Goal: Task Accomplishment & Management: Use online tool/utility

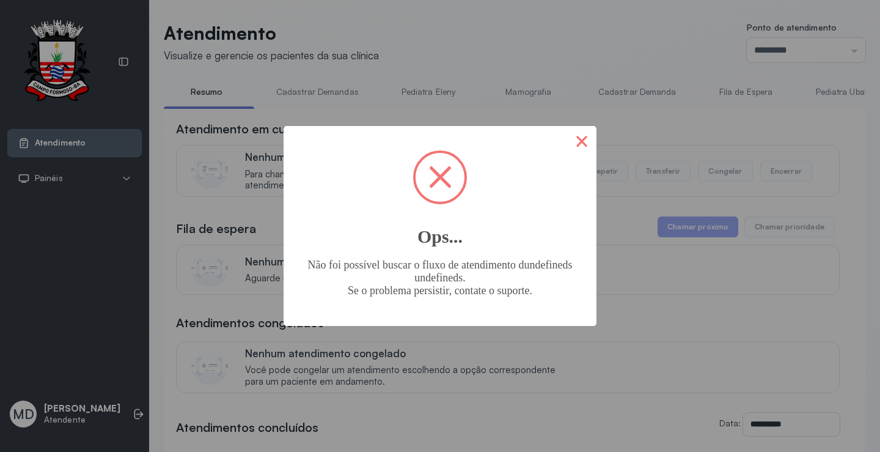
click at [578, 139] on button "×" at bounding box center [581, 140] width 29 height 29
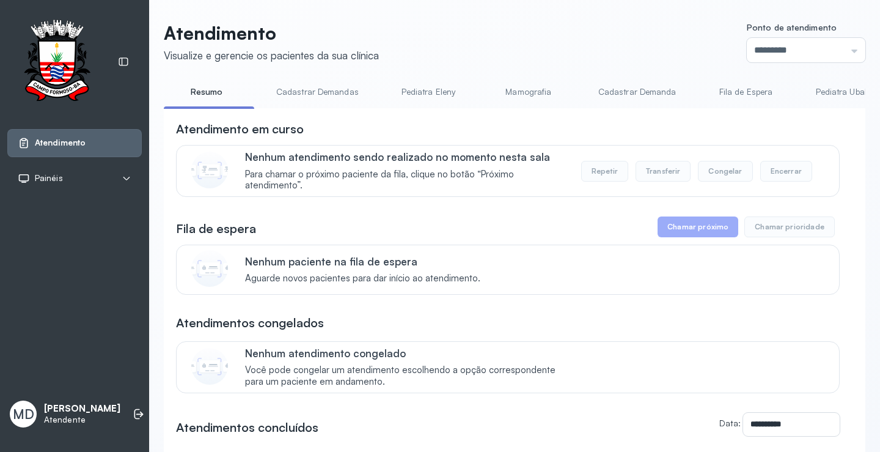
click at [703, 227] on button "Chamar próximo" at bounding box center [698, 226] width 81 height 21
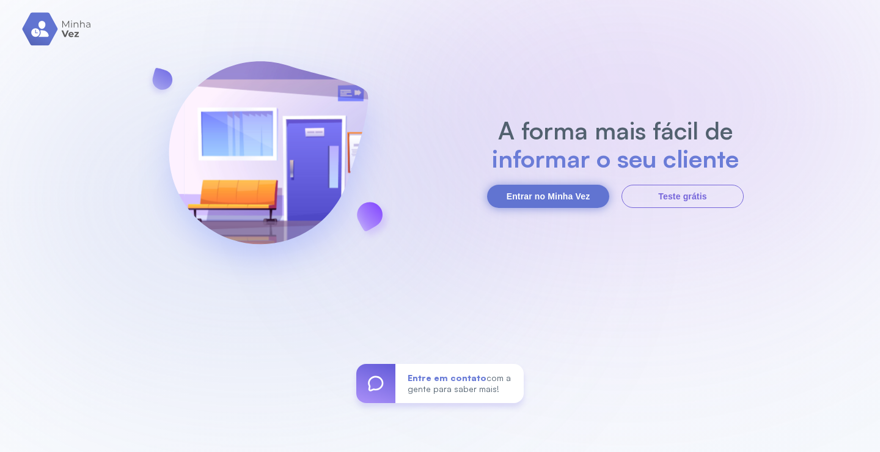
click at [577, 188] on button "Entrar no Minha Vez" at bounding box center [548, 196] width 122 height 23
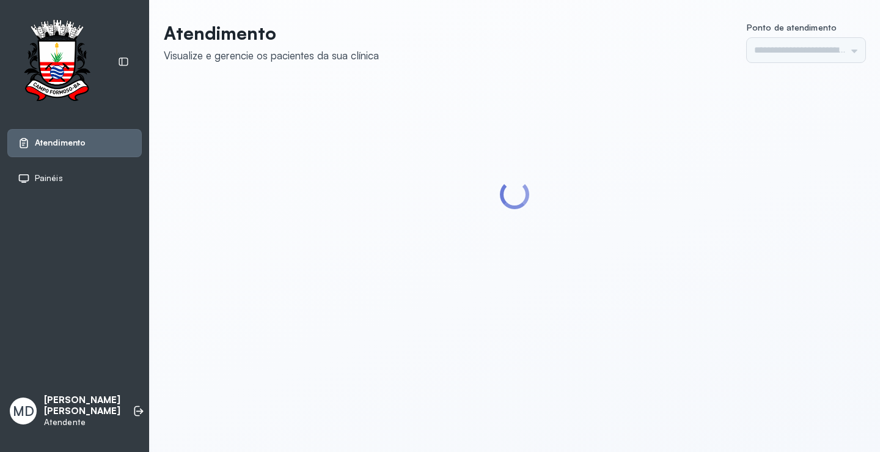
type input "*********"
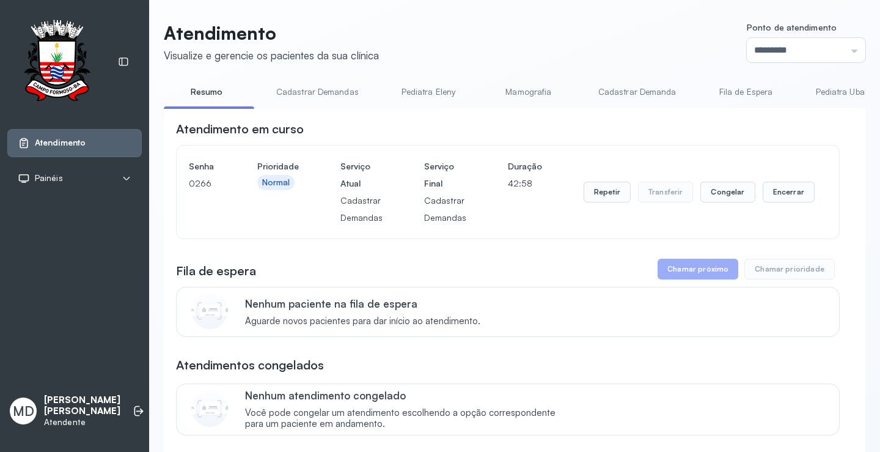
click at [696, 271] on button "Chamar próximo" at bounding box center [698, 269] width 81 height 21
click at [683, 275] on button "Chamar próximo" at bounding box center [698, 269] width 81 height 21
click at [771, 191] on button "Encerrar" at bounding box center [789, 192] width 52 height 21
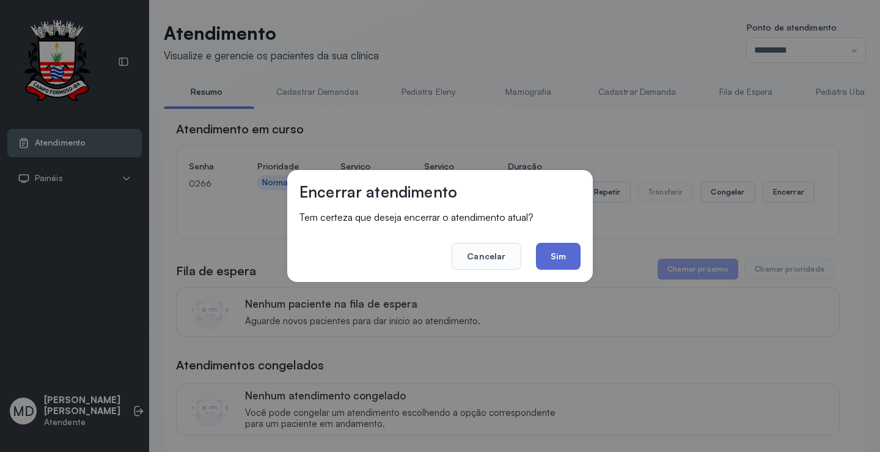
click at [568, 254] on button "Sim" at bounding box center [558, 256] width 45 height 27
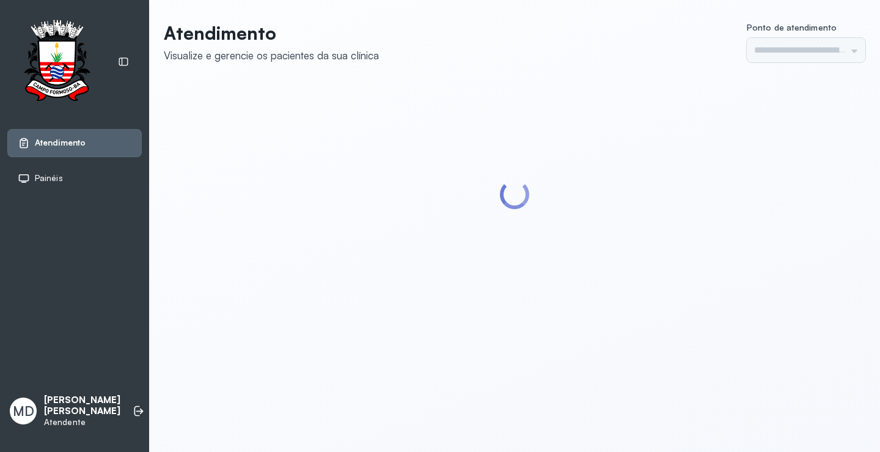
type input "*********"
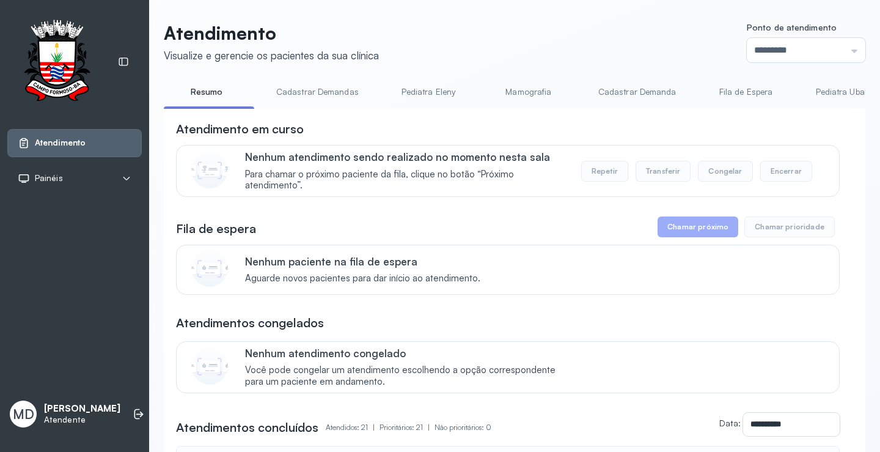
click at [690, 232] on button "Chamar próximo" at bounding box center [698, 226] width 81 height 21
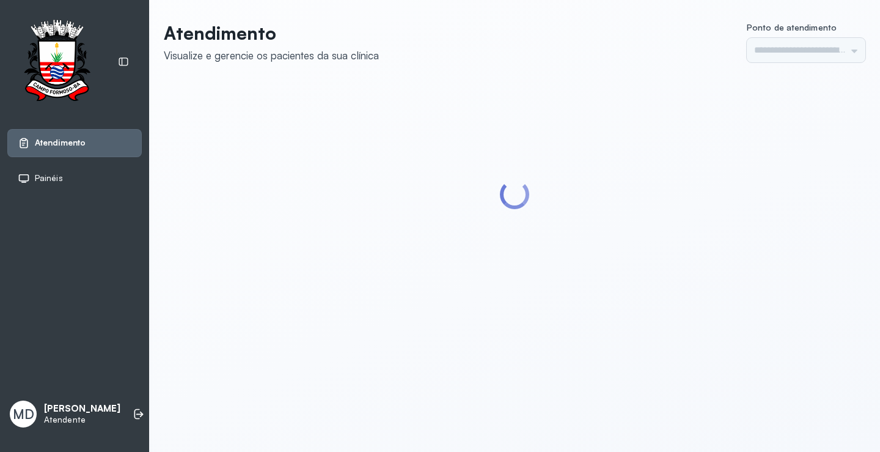
type input "*********"
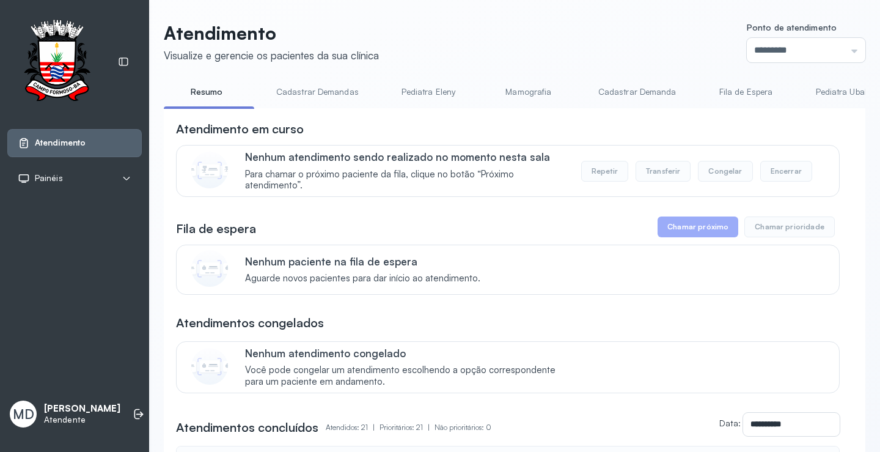
click at [690, 232] on button "Chamar próximo" at bounding box center [698, 226] width 81 height 21
click at [681, 224] on button "Chamar próximo" at bounding box center [698, 226] width 81 height 21
click at [680, 230] on button "Chamar próximo" at bounding box center [698, 226] width 81 height 21
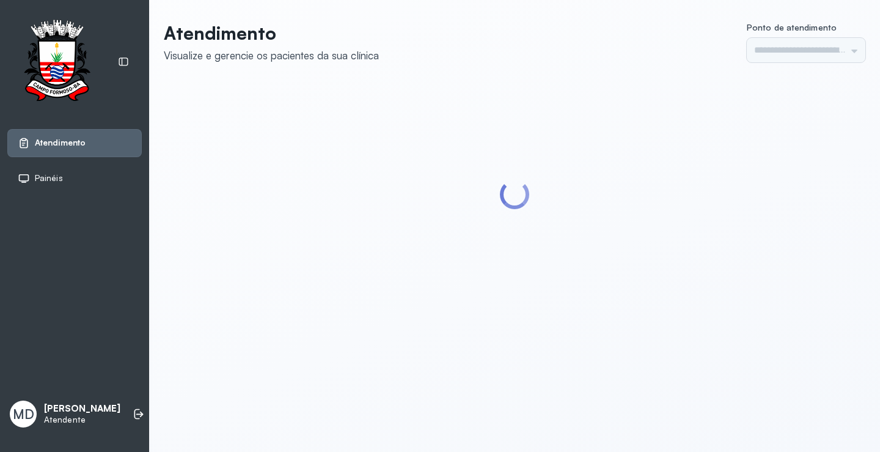
type input "*********"
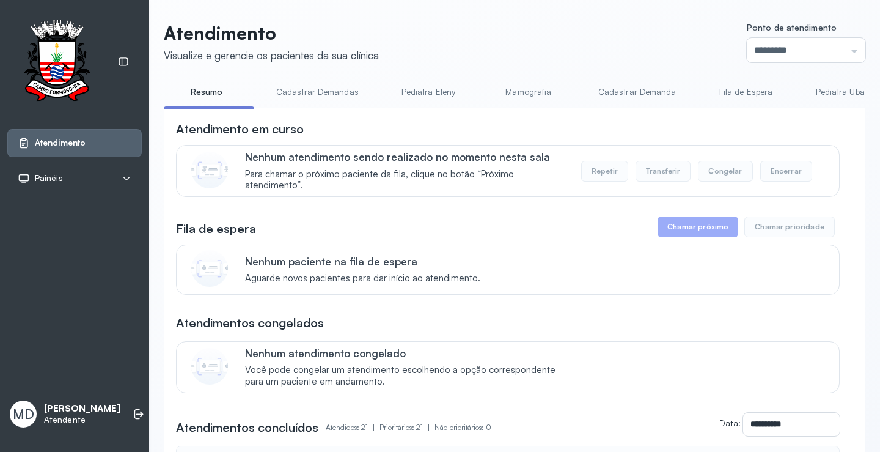
click at [713, 227] on button "Chamar próximo" at bounding box center [698, 226] width 81 height 21
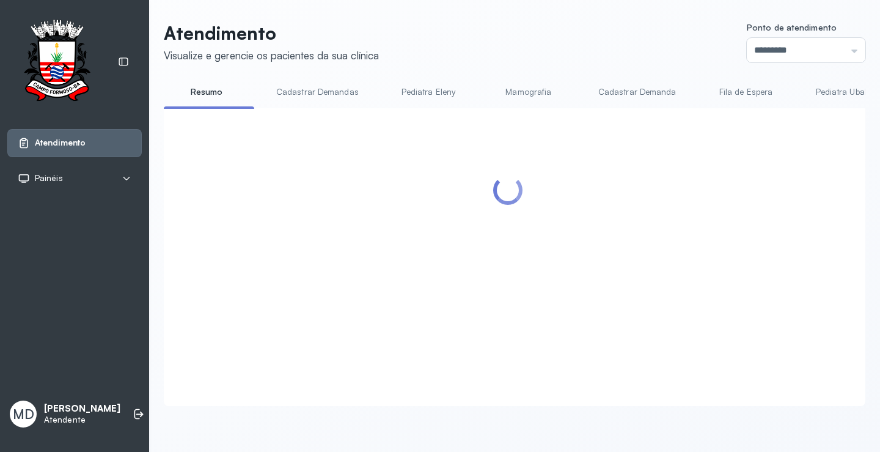
click at [713, 227] on div at bounding box center [508, 242] width 664 height 244
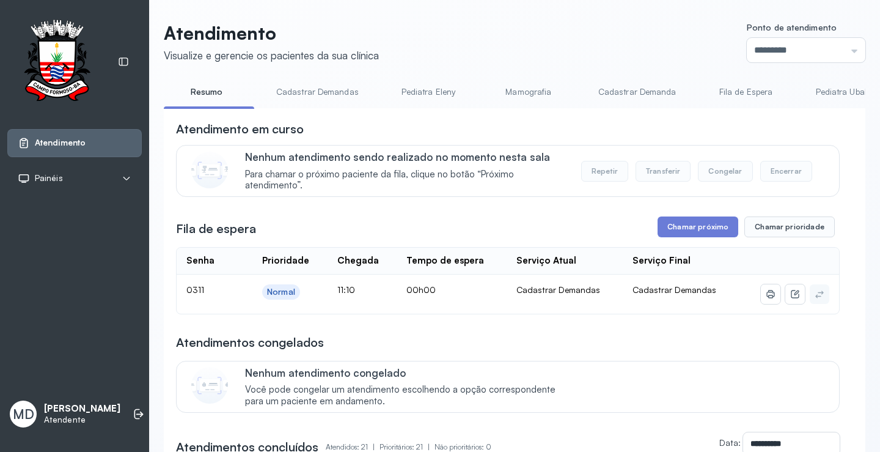
scroll to position [61, 0]
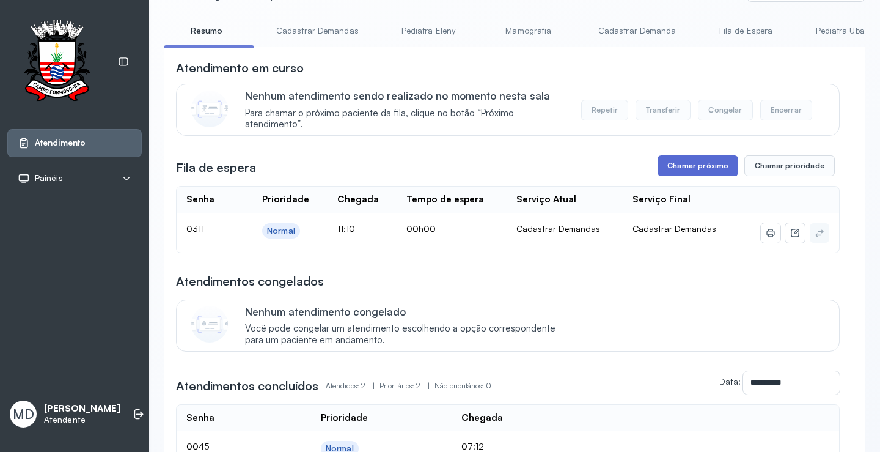
click at [704, 166] on button "Chamar próximo" at bounding box center [698, 165] width 81 height 21
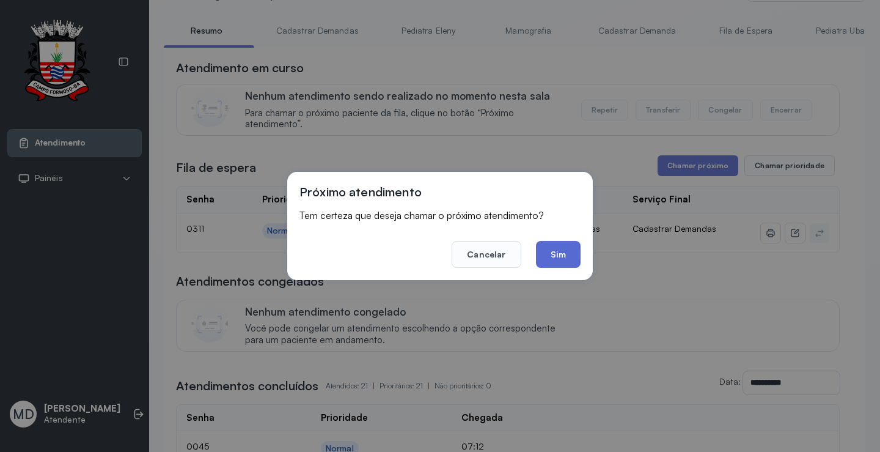
click at [550, 260] on button "Sim" at bounding box center [558, 254] width 45 height 27
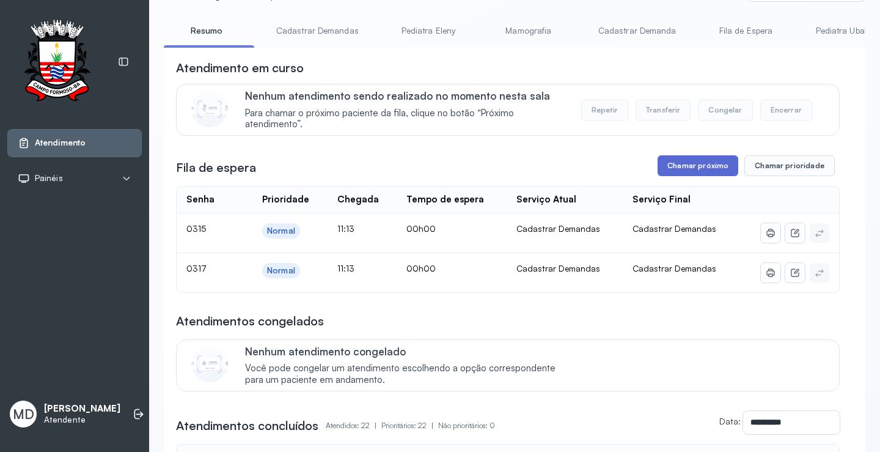
click at [686, 165] on button "Chamar próximo" at bounding box center [698, 165] width 81 height 21
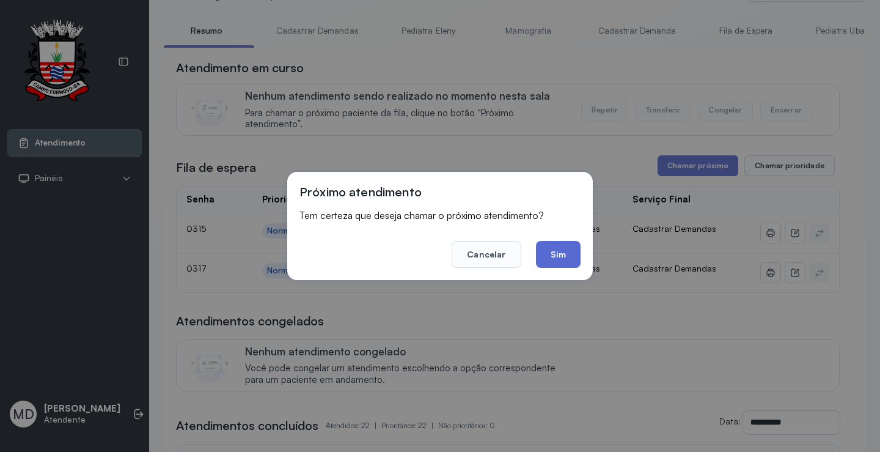
click at [573, 248] on button "Sim" at bounding box center [558, 254] width 45 height 27
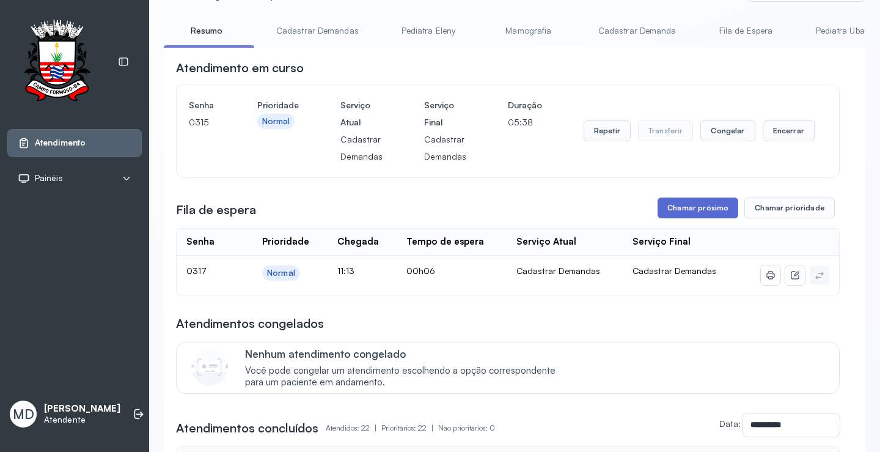
click at [710, 217] on button "Chamar próximo" at bounding box center [698, 207] width 81 height 21
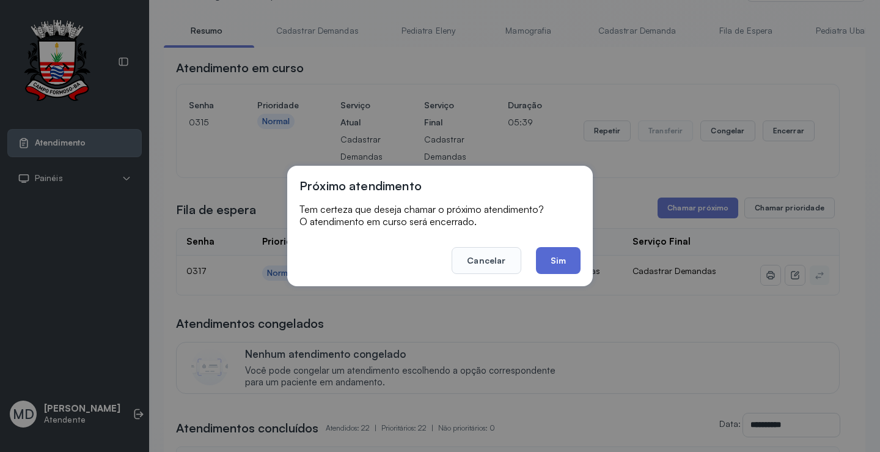
click at [567, 263] on button "Sim" at bounding box center [558, 260] width 45 height 27
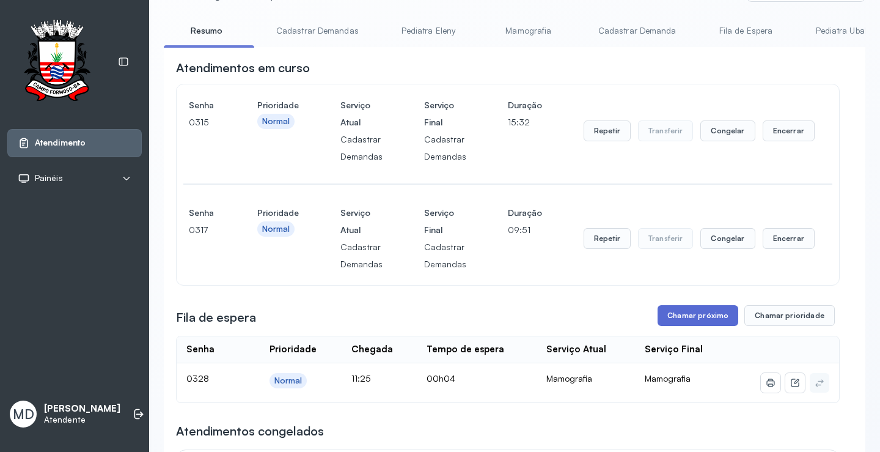
click at [703, 314] on button "Chamar próximo" at bounding box center [698, 315] width 81 height 21
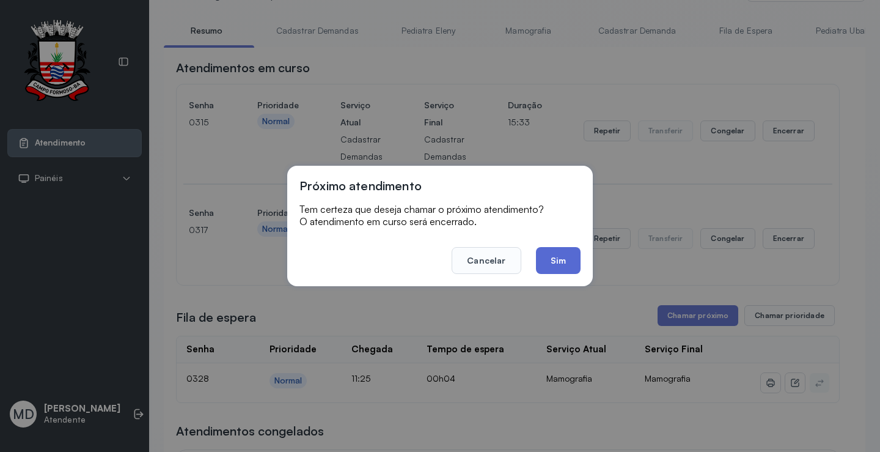
click at [562, 258] on button "Sim" at bounding box center [558, 260] width 45 height 27
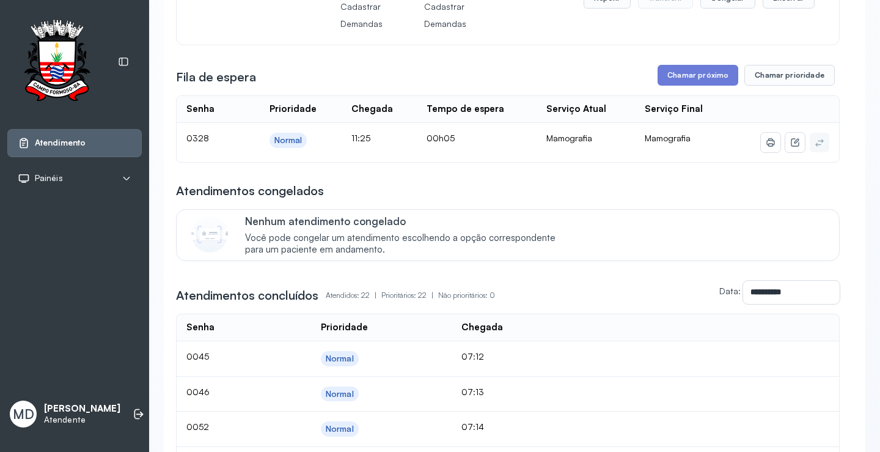
scroll to position [306, 0]
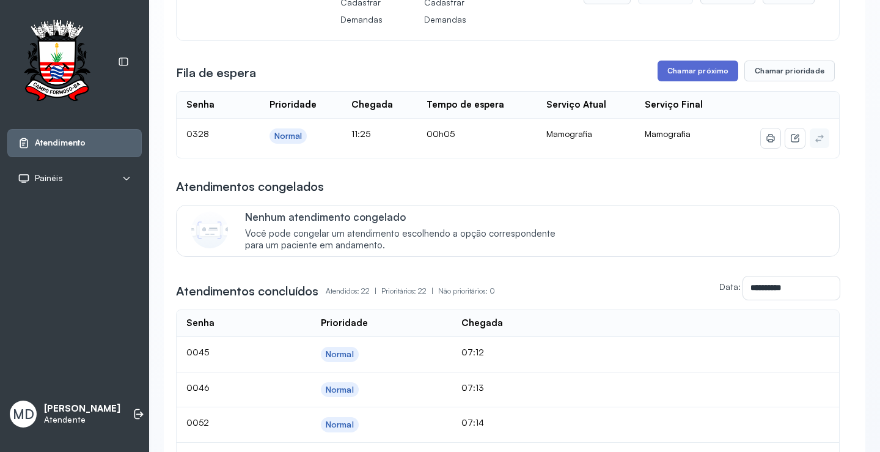
click at [702, 73] on button "Chamar próximo" at bounding box center [698, 71] width 81 height 21
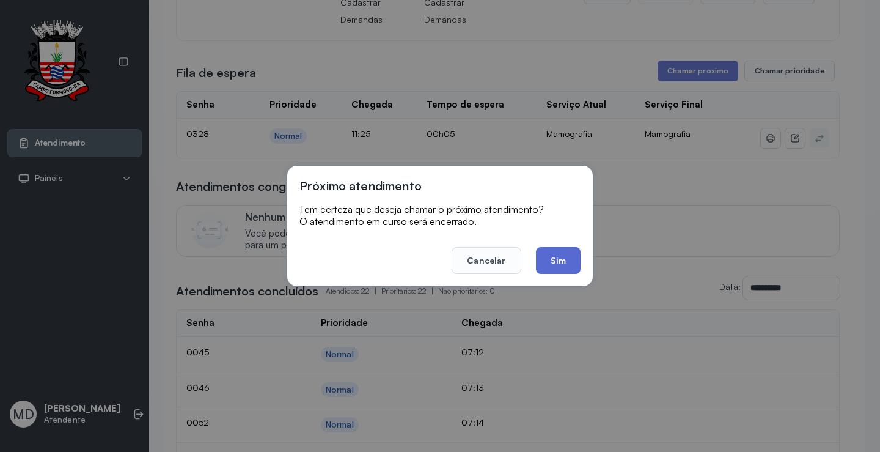
click at [565, 263] on button "Sim" at bounding box center [558, 260] width 45 height 27
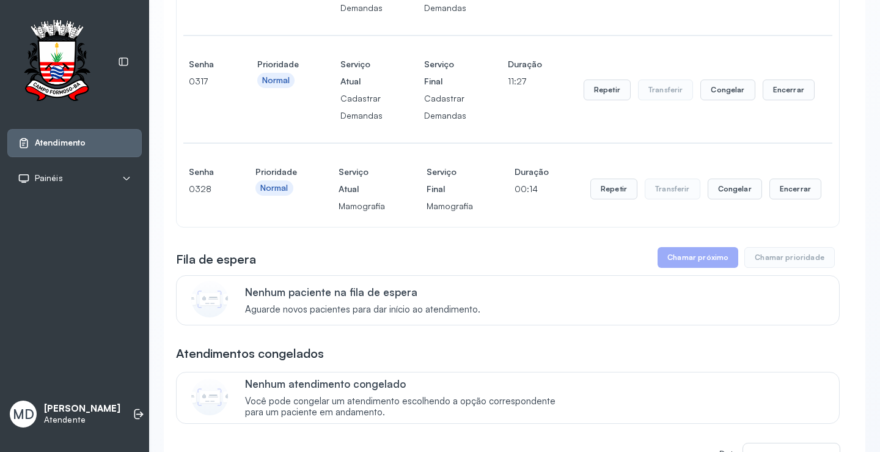
scroll to position [244, 0]
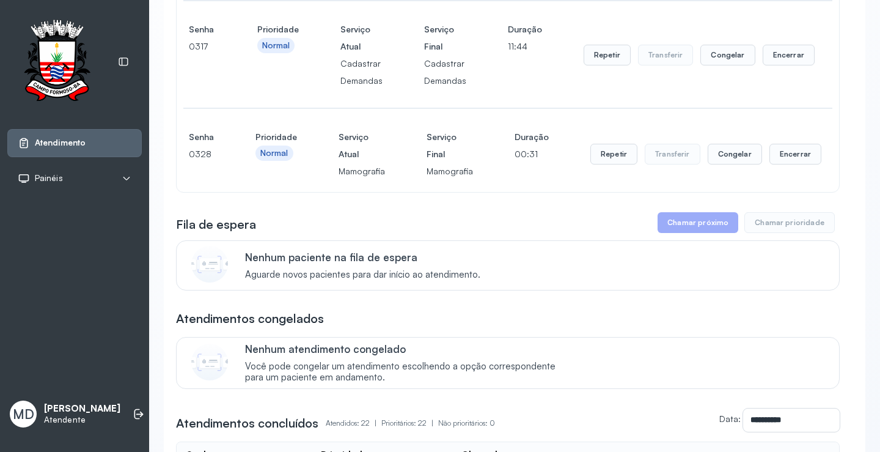
click at [698, 225] on button "Chamar próximo" at bounding box center [698, 222] width 81 height 21
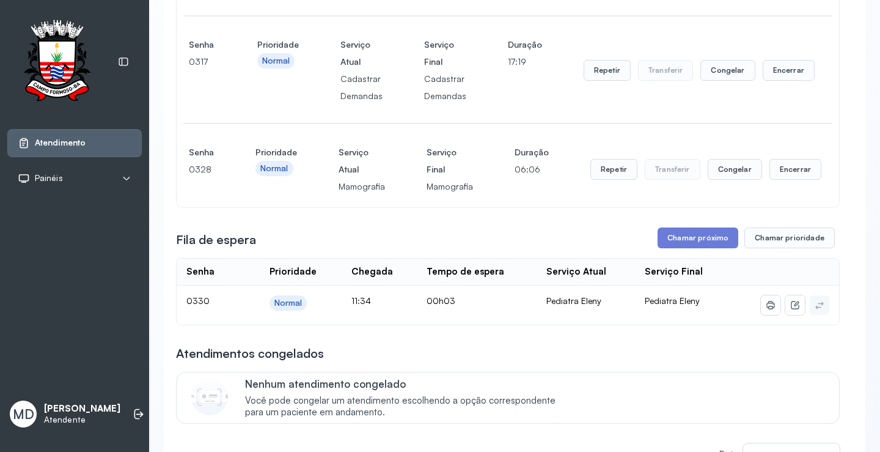
scroll to position [244, 0]
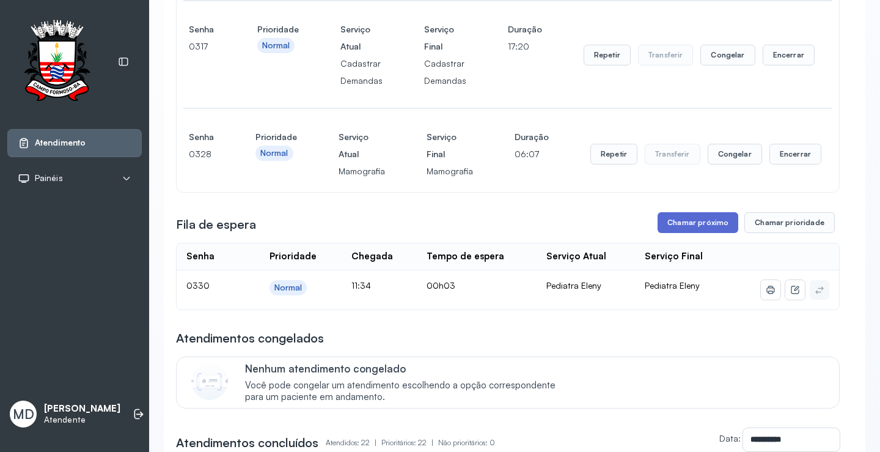
click at [706, 227] on button "Chamar próximo" at bounding box center [698, 222] width 81 height 21
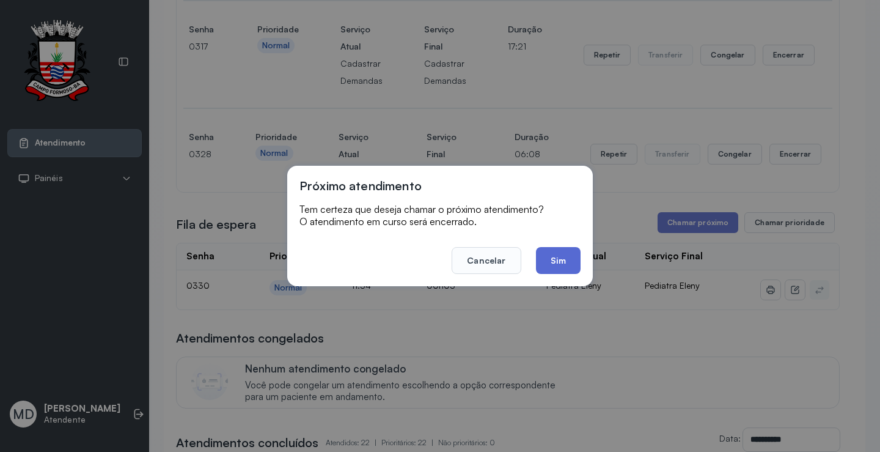
click at [564, 254] on button "Sim" at bounding box center [558, 260] width 45 height 27
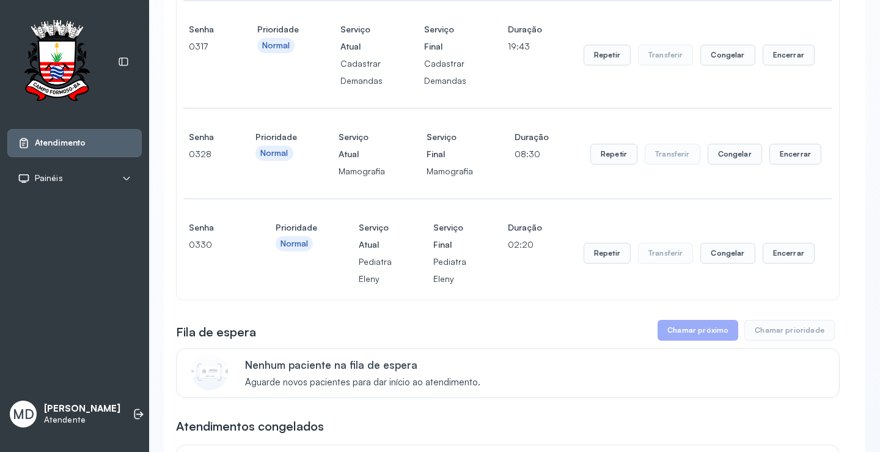
scroll to position [306, 0]
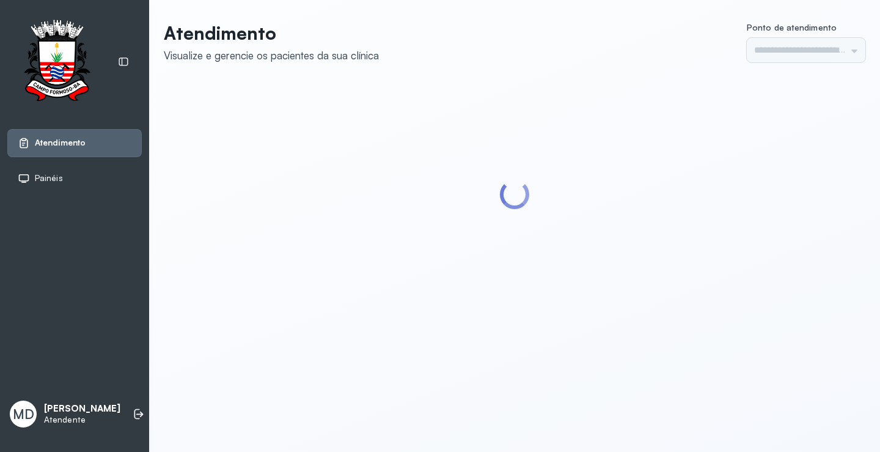
type input "*********"
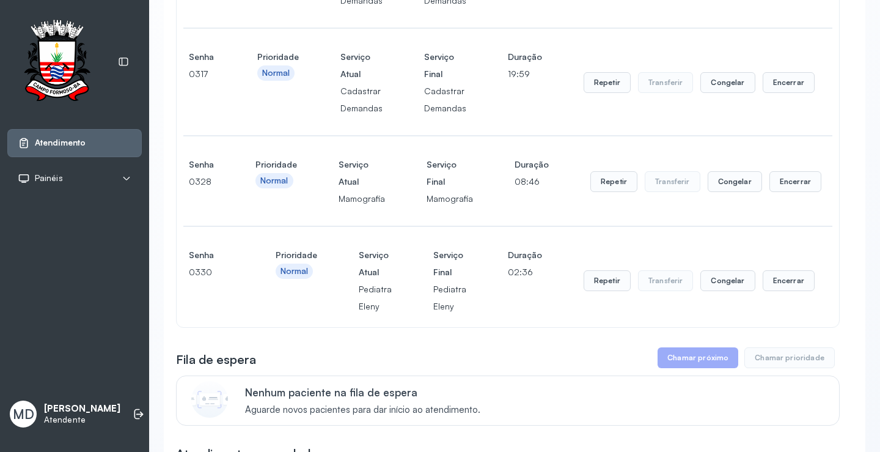
scroll to position [244, 0]
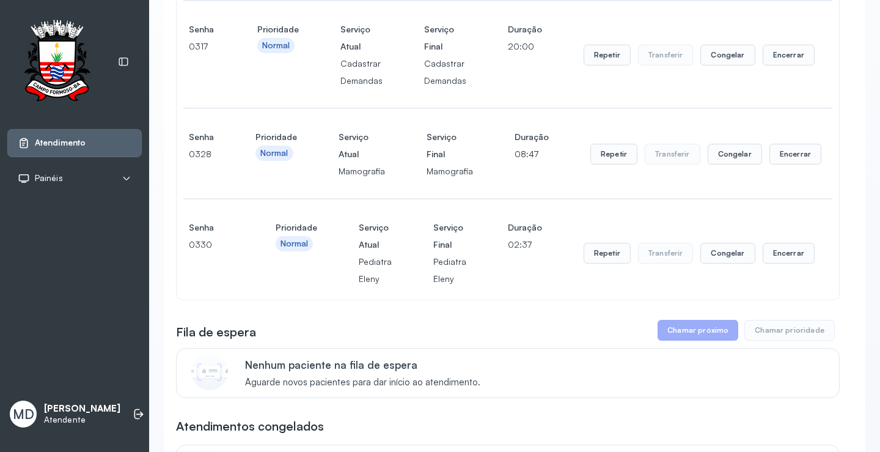
click at [706, 331] on button "Chamar próximo" at bounding box center [698, 330] width 81 height 21
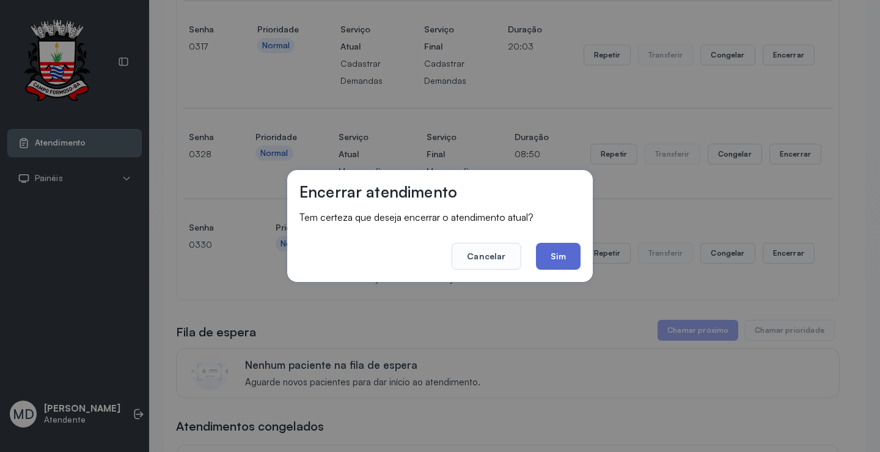
click at [564, 263] on button "Sim" at bounding box center [558, 256] width 45 height 27
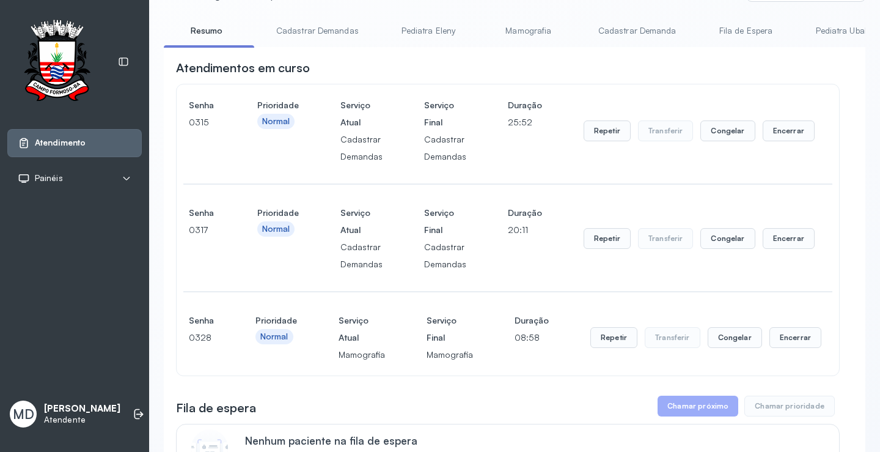
scroll to position [0, 0]
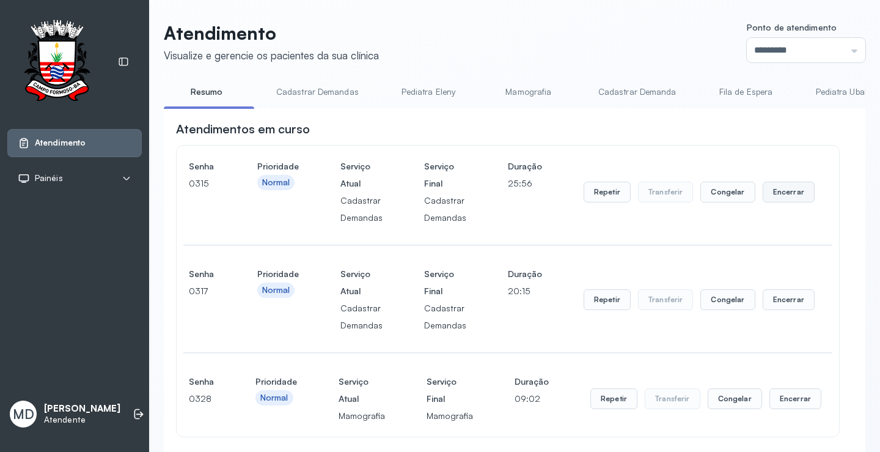
click at [788, 191] on button "Encerrar" at bounding box center [789, 192] width 52 height 21
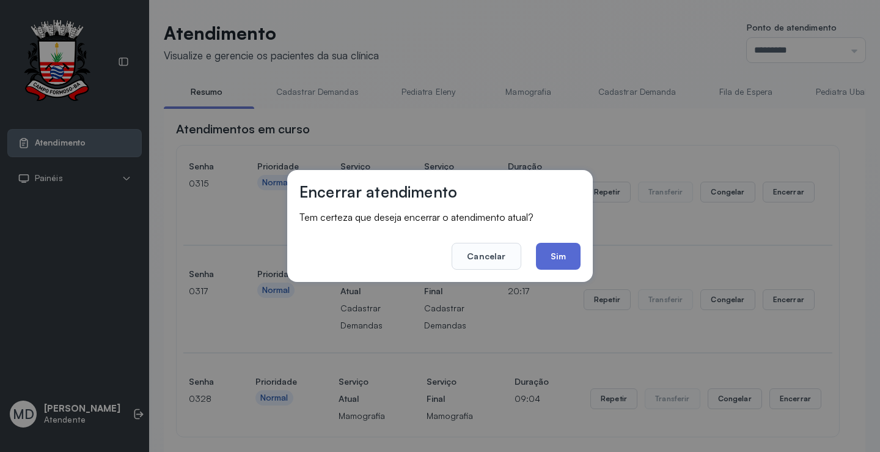
click at [545, 255] on button "Sim" at bounding box center [558, 256] width 45 height 27
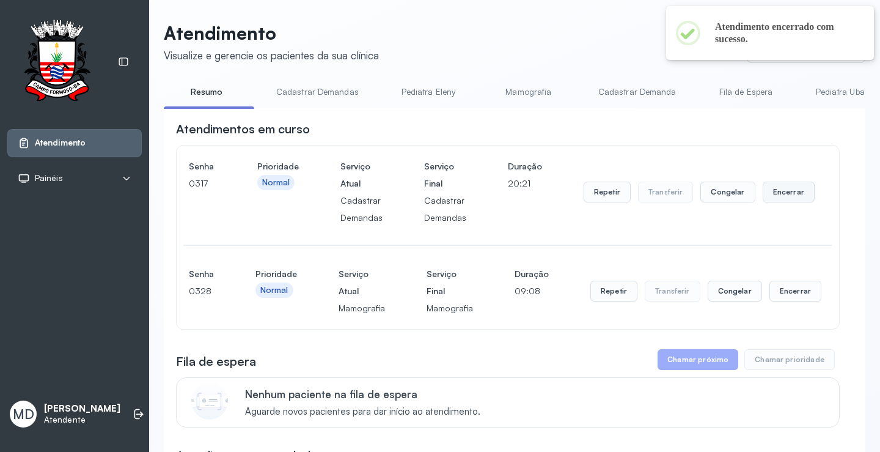
click at [777, 200] on button "Encerrar" at bounding box center [789, 192] width 52 height 21
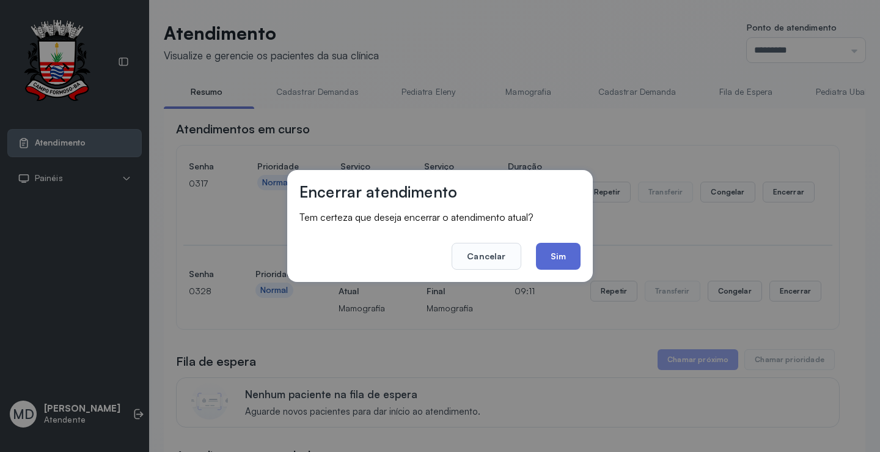
click at [560, 257] on button "Sim" at bounding box center [558, 256] width 45 height 27
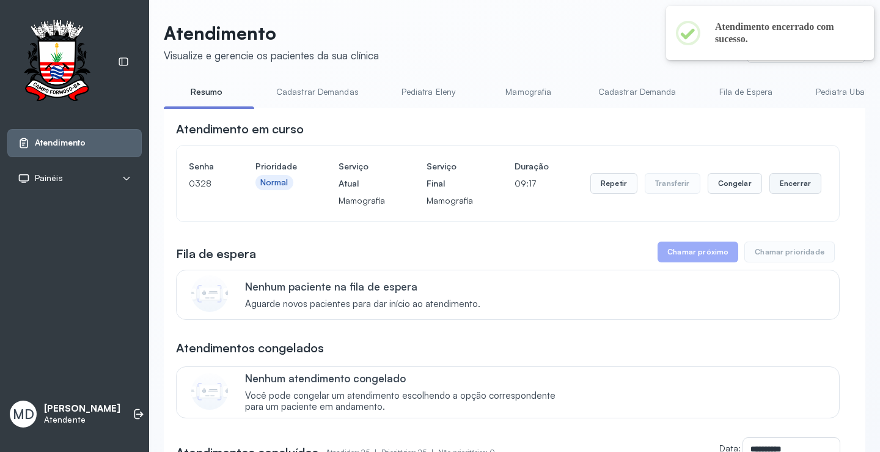
click at [787, 186] on button "Encerrar" at bounding box center [796, 183] width 52 height 21
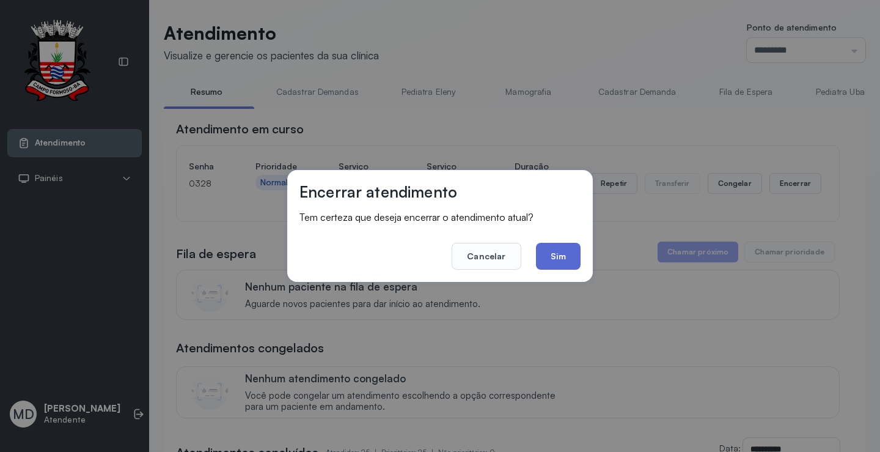
click at [555, 251] on button "Sim" at bounding box center [558, 256] width 45 height 27
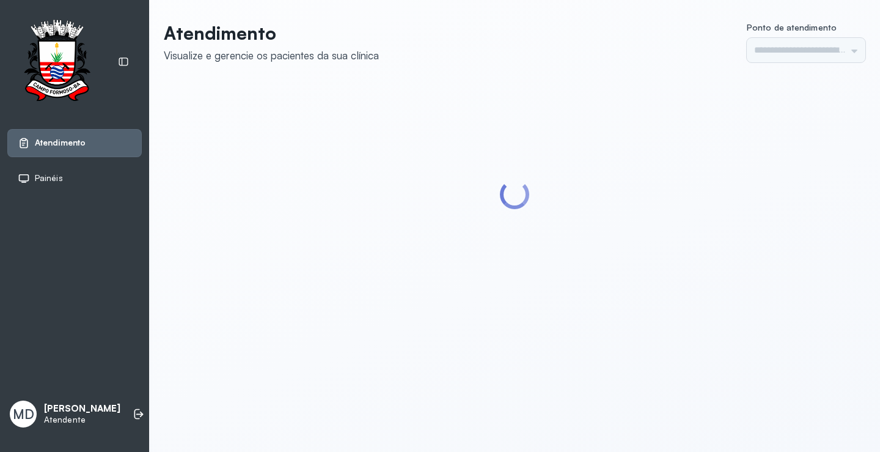
type input "*********"
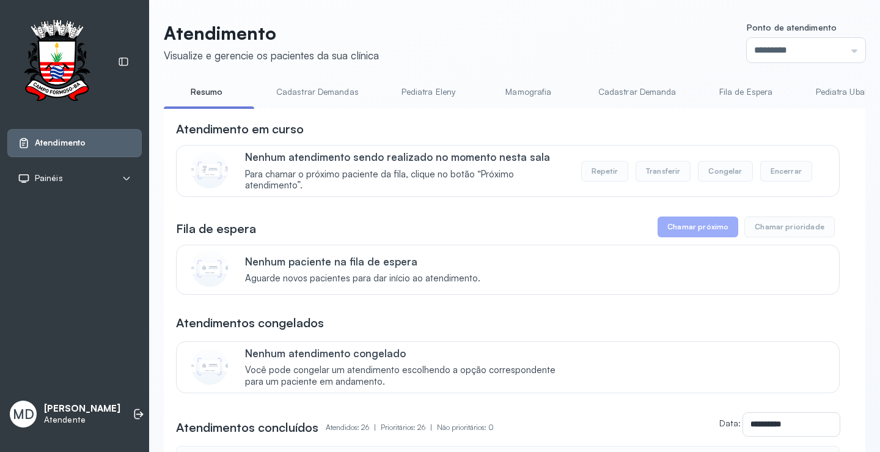
click at [783, 172] on button "Encerrar" at bounding box center [786, 171] width 52 height 21
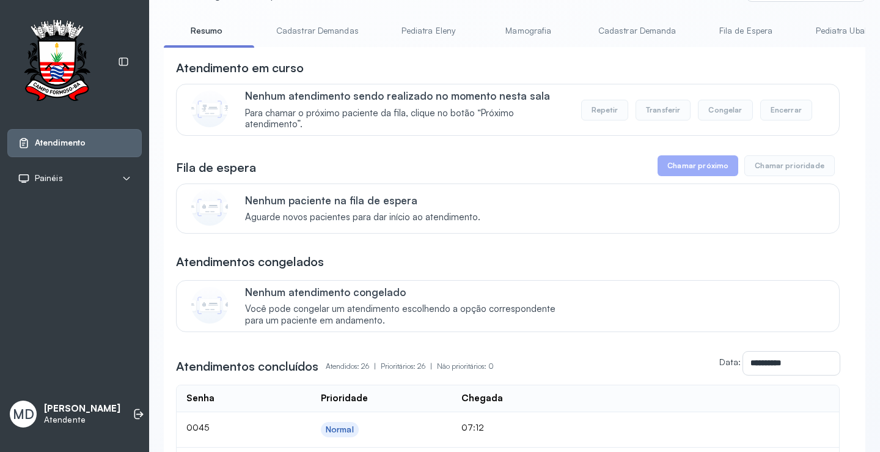
scroll to position [122, 0]
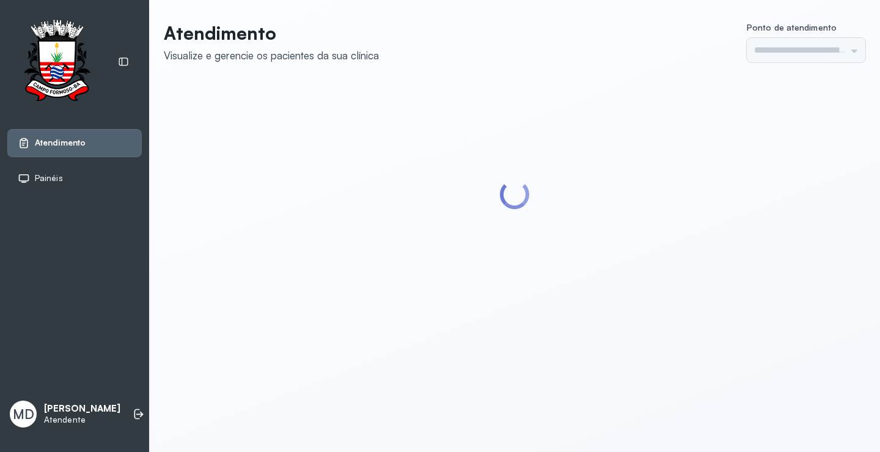
type input "*********"
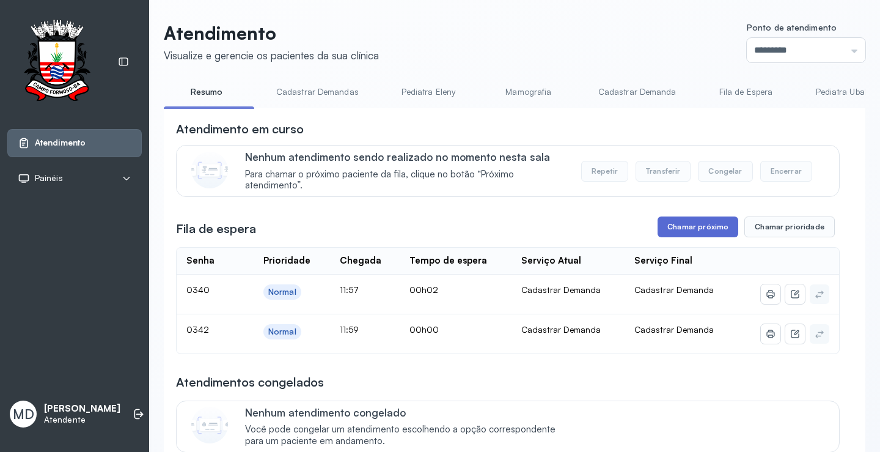
click at [690, 233] on button "Chamar próximo" at bounding box center [698, 226] width 81 height 21
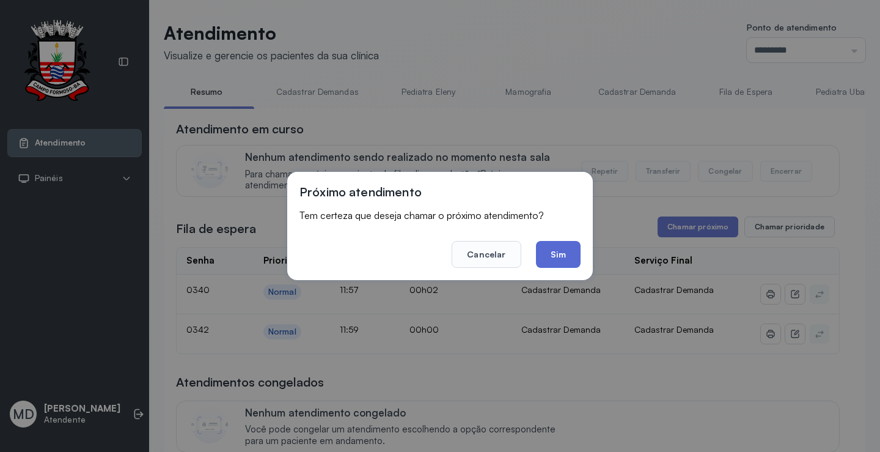
click at [548, 246] on button "Sim" at bounding box center [558, 254] width 45 height 27
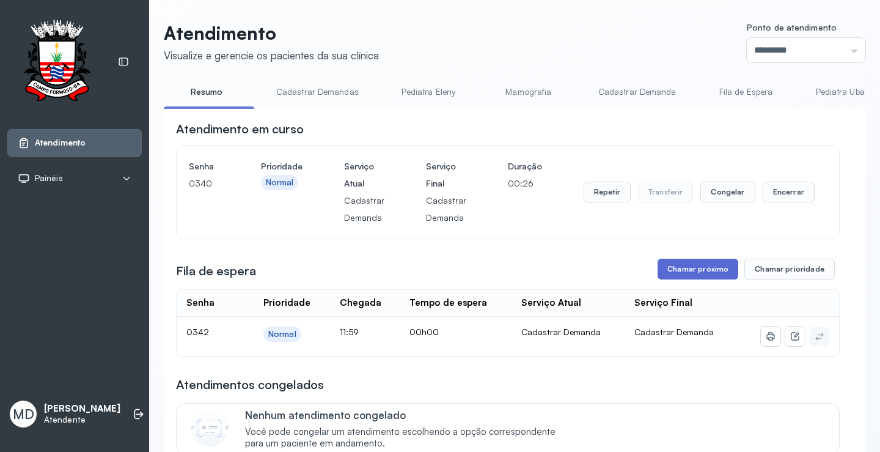
click at [707, 269] on button "Chamar próximo" at bounding box center [698, 269] width 81 height 21
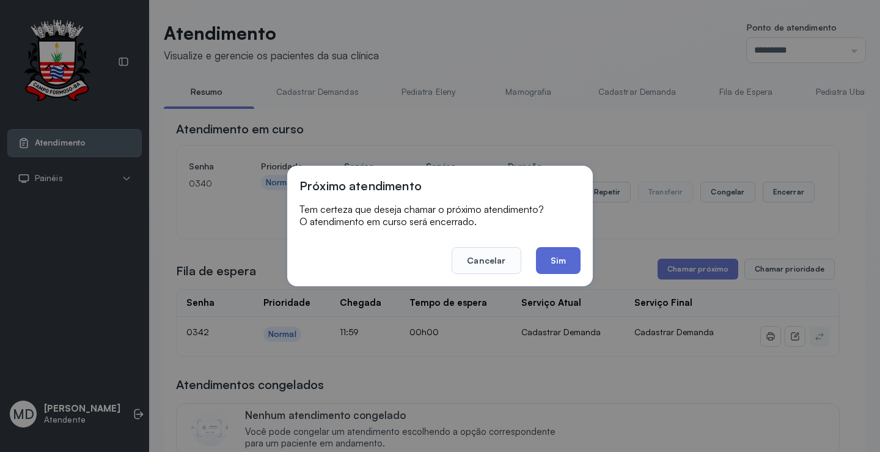
click at [556, 266] on button "Sim" at bounding box center [558, 260] width 45 height 27
